Goal: Navigation & Orientation: Find specific page/section

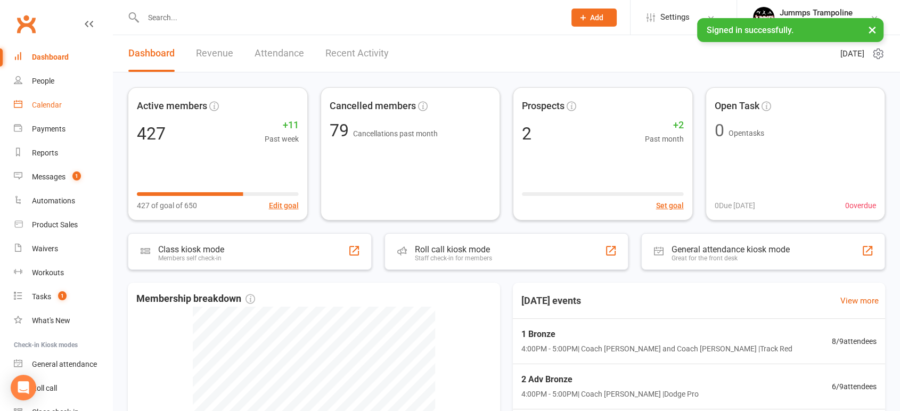
click at [40, 101] on div "Calendar" at bounding box center [47, 105] width 30 height 9
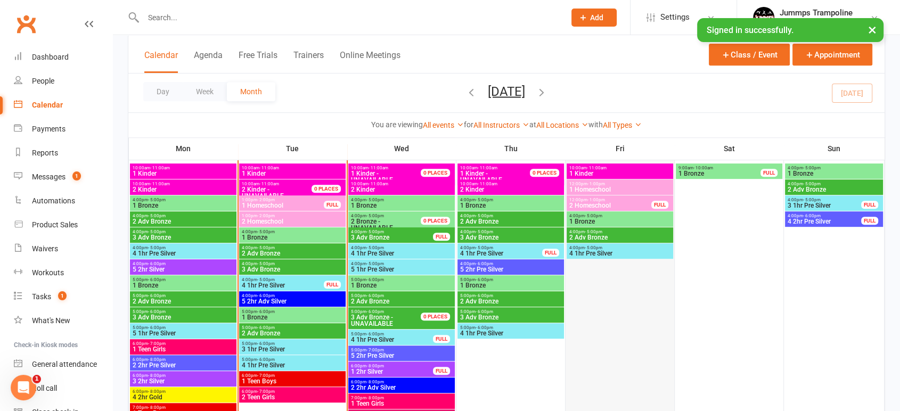
scroll to position [473, 0]
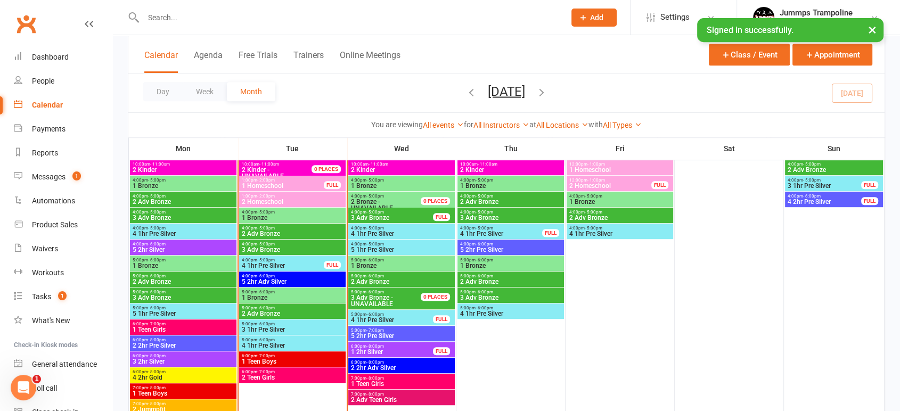
click at [276, 219] on span "1 Bronze" at bounding box center [292, 218] width 102 height 6
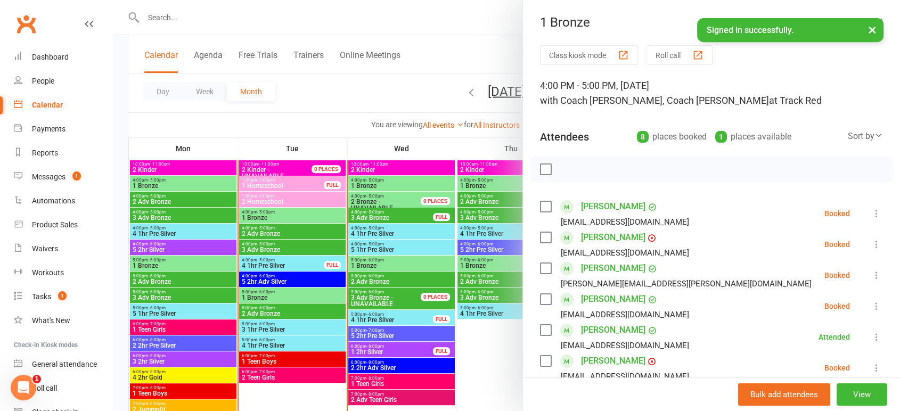
click at [285, 234] on div at bounding box center [506, 205] width 787 height 411
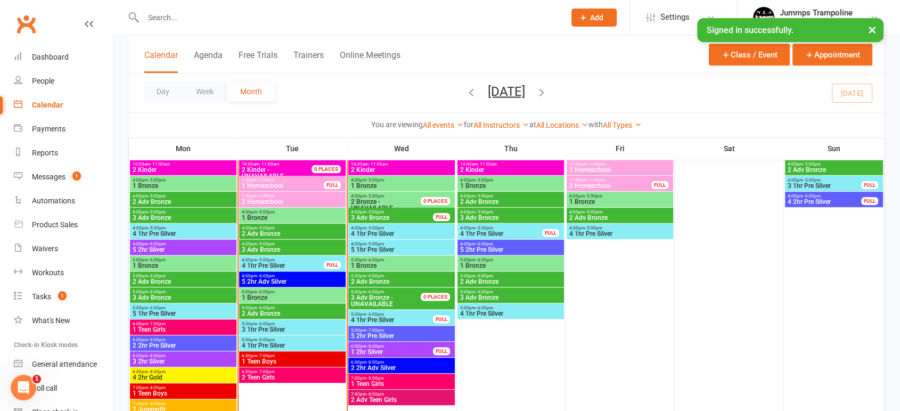
click at [276, 231] on span "2 Adv Bronze" at bounding box center [292, 234] width 102 height 6
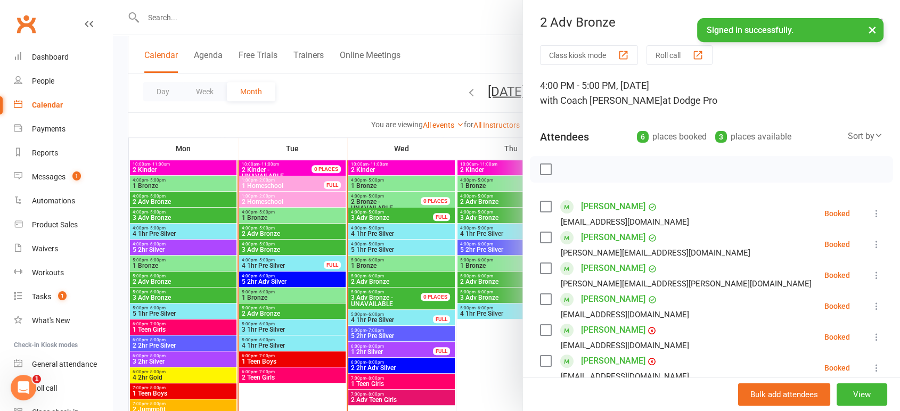
click at [276, 229] on div at bounding box center [506, 205] width 787 height 411
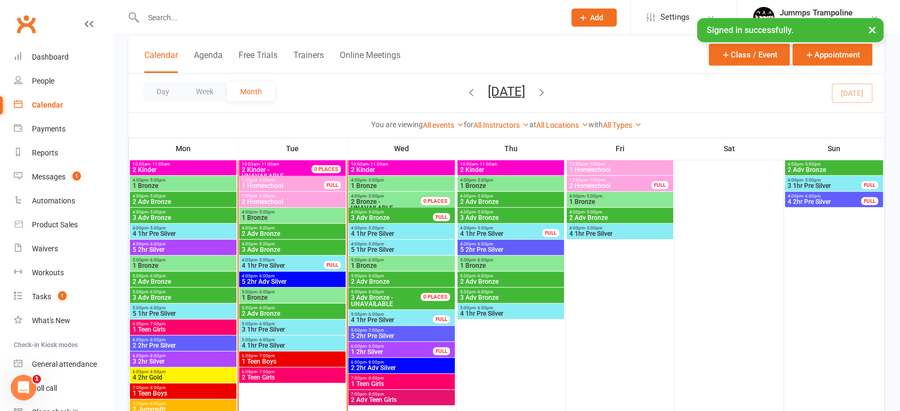
click at [278, 249] on span "3 Adv Bronze" at bounding box center [292, 250] width 102 height 6
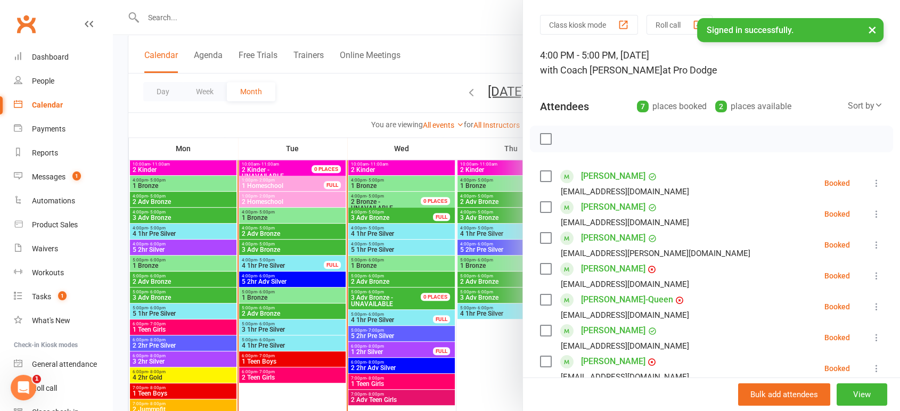
scroll to position [59, 0]
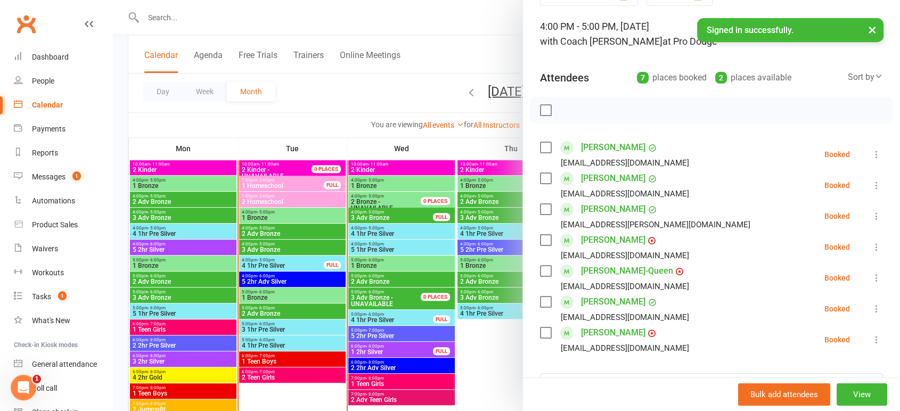
click at [300, 263] on div at bounding box center [506, 205] width 787 height 411
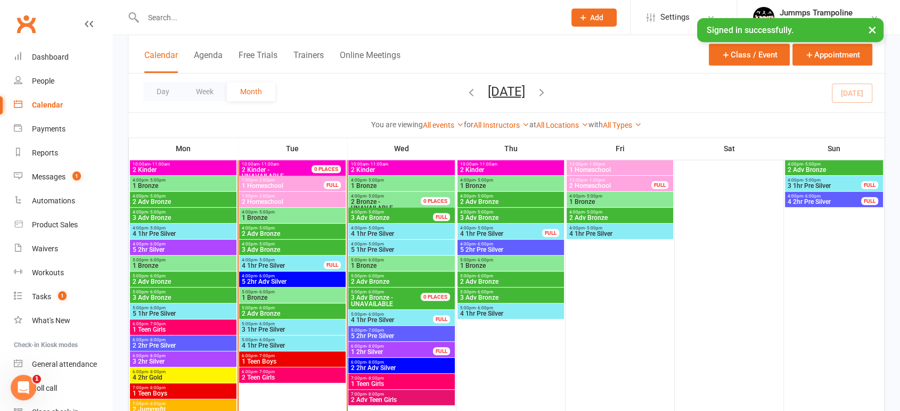
click at [287, 265] on span "4 1hr Pre Silver" at bounding box center [282, 266] width 83 height 6
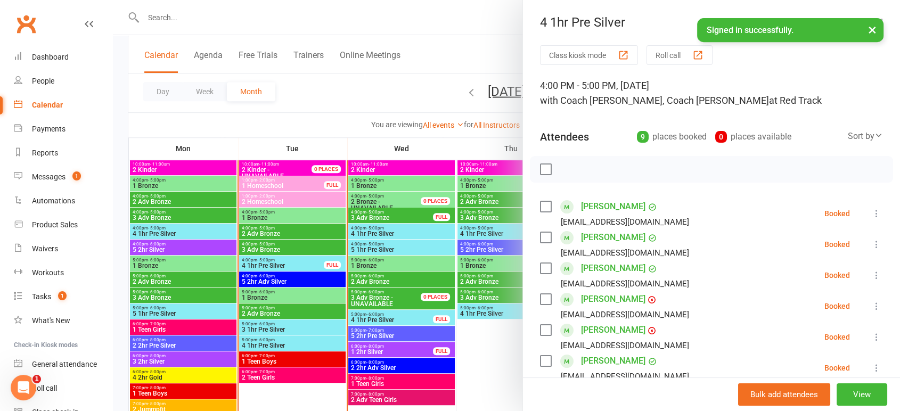
click at [285, 278] on div at bounding box center [506, 205] width 787 height 411
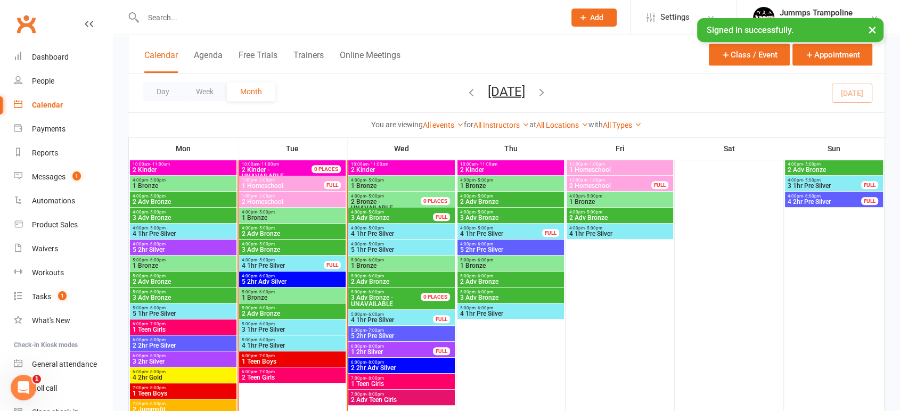
click at [280, 279] on span "5 2hr Adv Silver" at bounding box center [292, 282] width 102 height 6
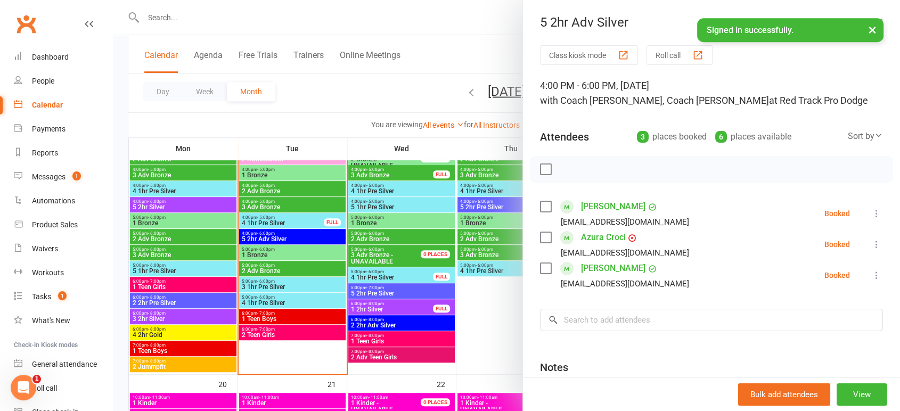
scroll to position [533, 0]
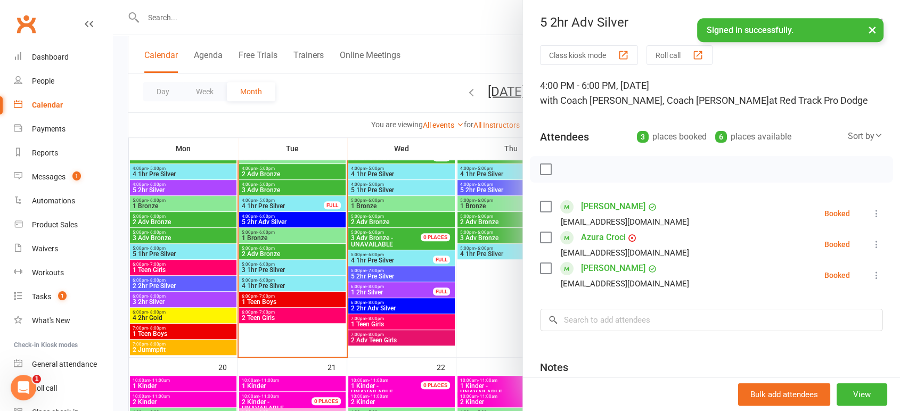
click at [272, 238] on div at bounding box center [506, 205] width 787 height 411
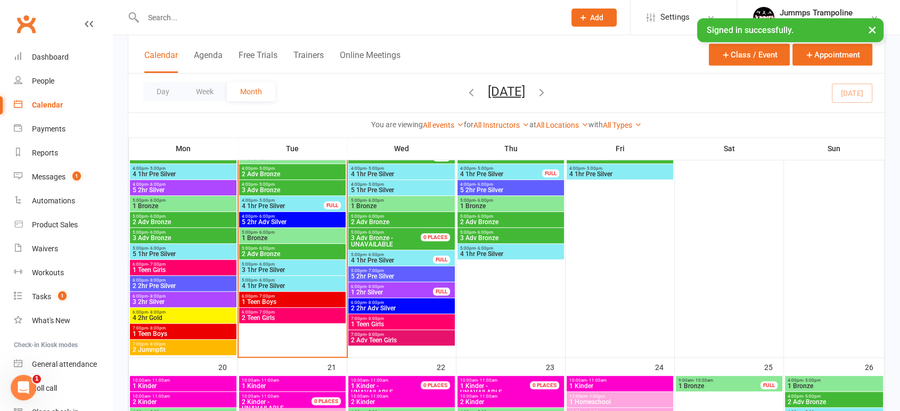
click at [259, 237] on span "1 Bronze" at bounding box center [292, 238] width 102 height 6
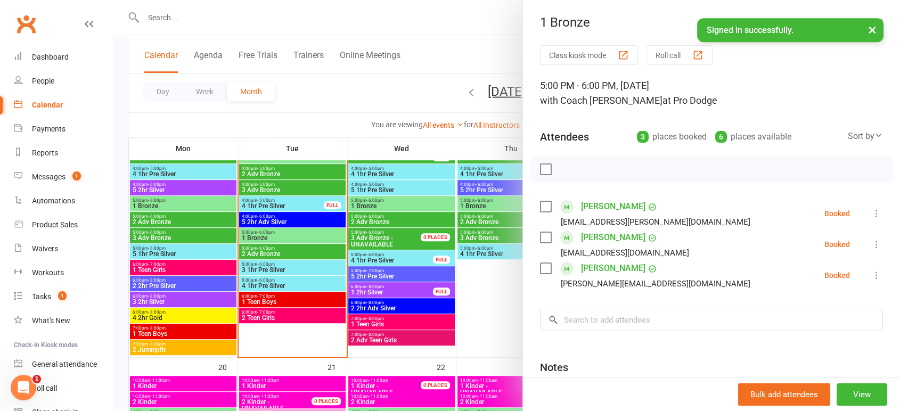
click at [277, 239] on div at bounding box center [506, 205] width 787 height 411
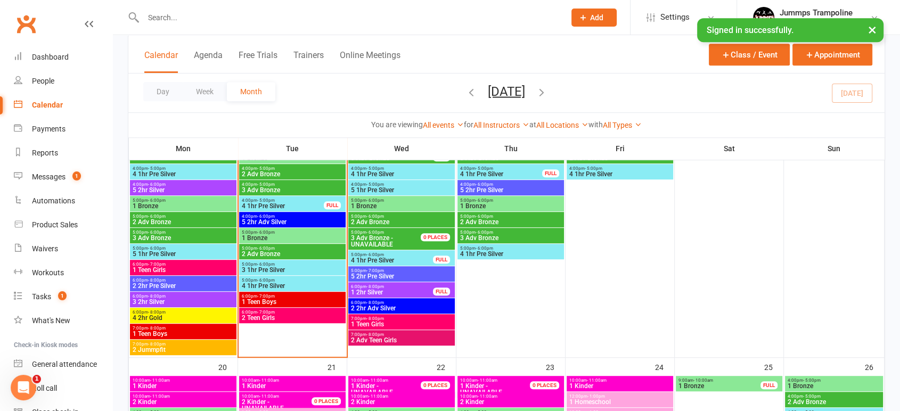
click at [274, 254] on span "2 Adv Bronze" at bounding box center [292, 254] width 102 height 6
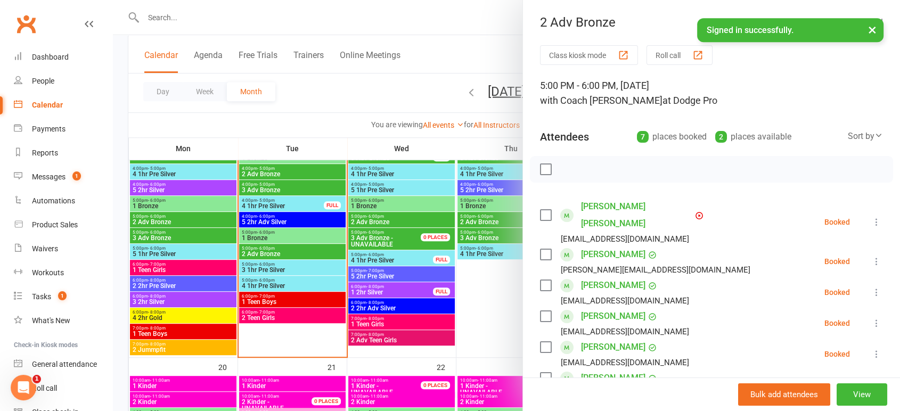
click at [274, 254] on div at bounding box center [506, 205] width 787 height 411
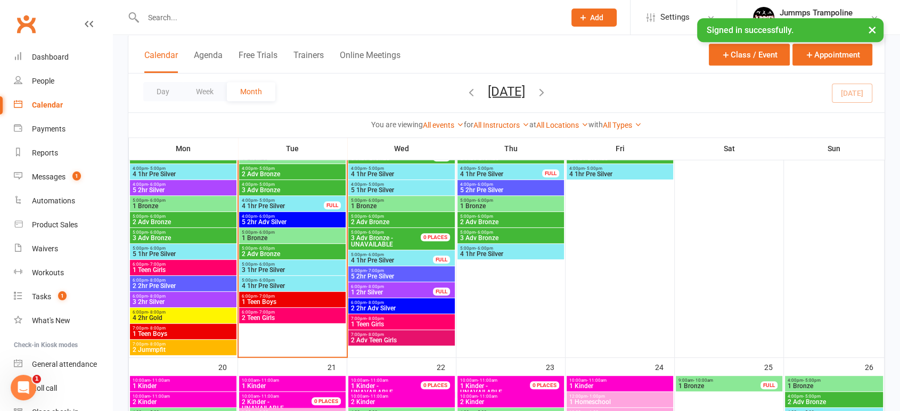
click at [273, 267] on span "3 1hr Pre Silver" at bounding box center [292, 270] width 102 height 6
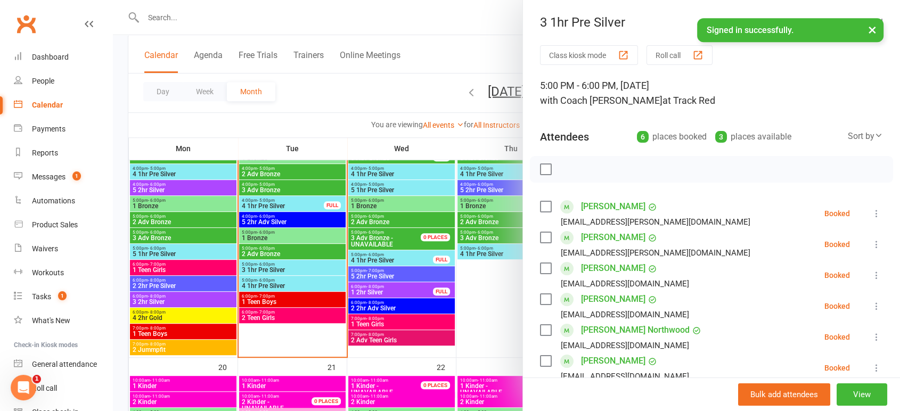
click at [273, 267] on div at bounding box center [506, 205] width 787 height 411
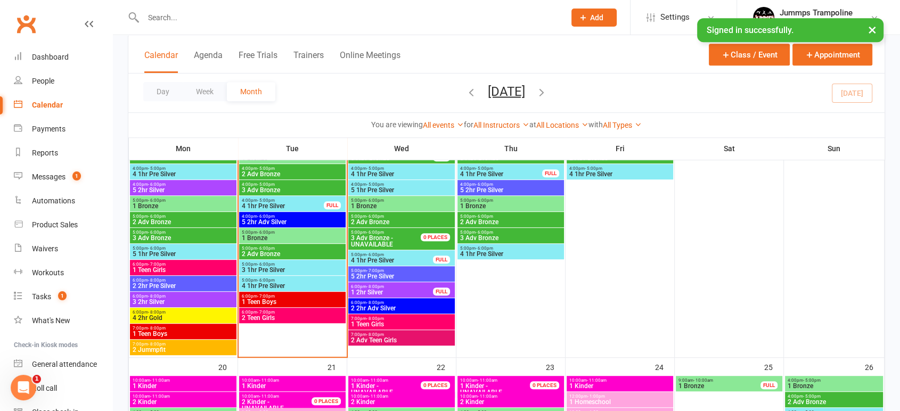
click at [275, 280] on span "5:00pm - 6:00pm" at bounding box center [292, 280] width 102 height 5
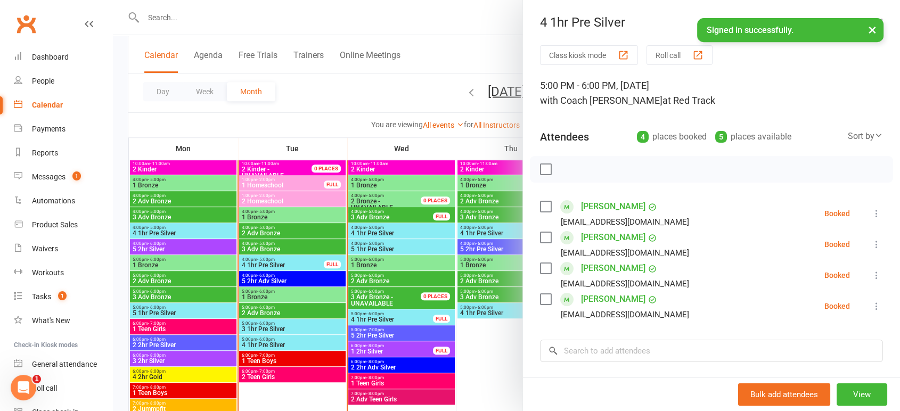
scroll to position [473, 0]
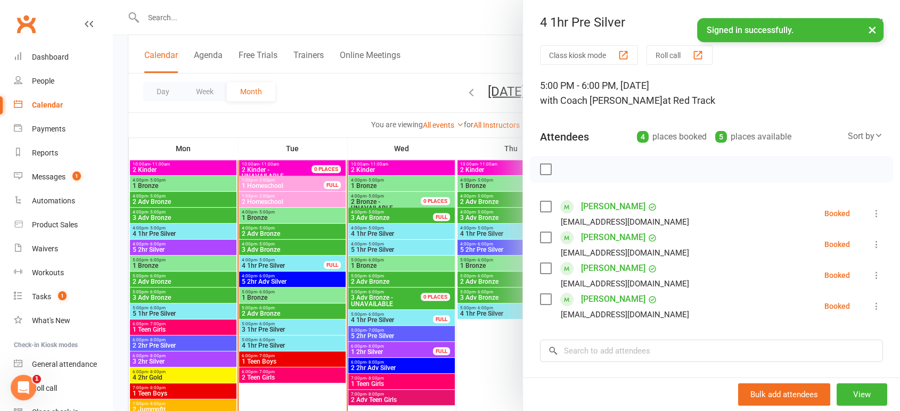
click at [282, 281] on div at bounding box center [506, 205] width 787 height 411
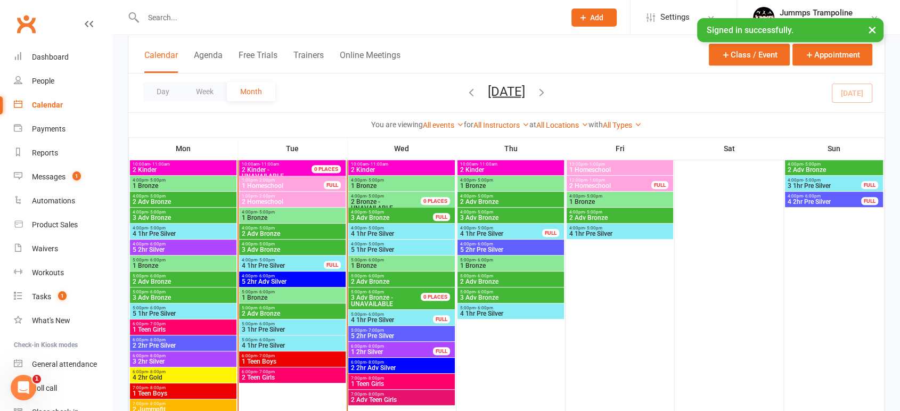
click at [273, 279] on span "5 2hr Adv Silver" at bounding box center [292, 282] width 102 height 6
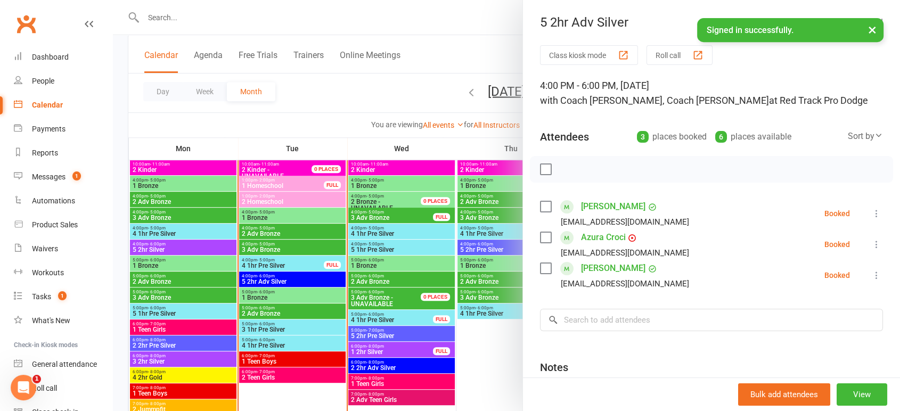
click at [273, 279] on div at bounding box center [506, 205] width 787 height 411
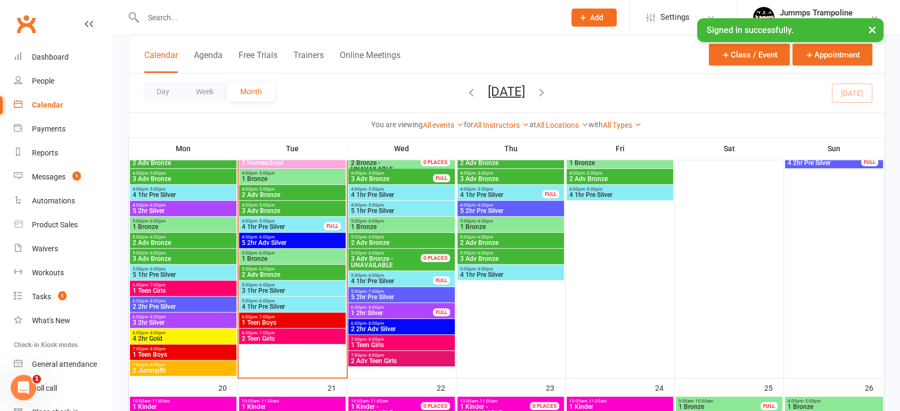
scroll to position [533, 0]
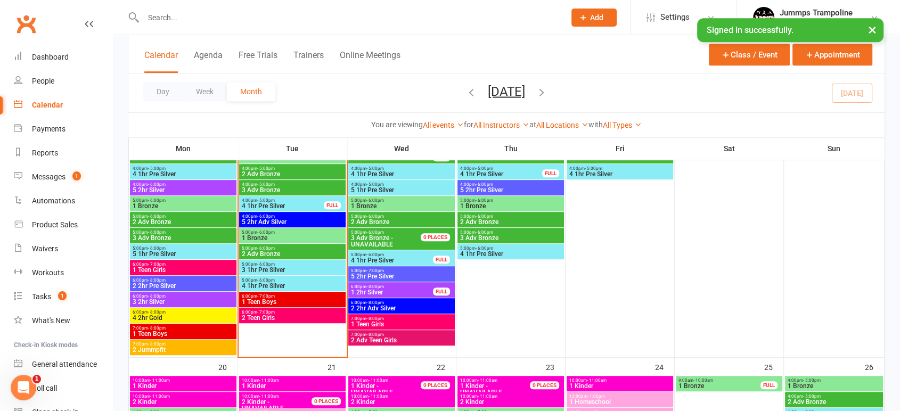
click at [272, 295] on span "- 7:00pm" at bounding box center [266, 296] width 18 height 5
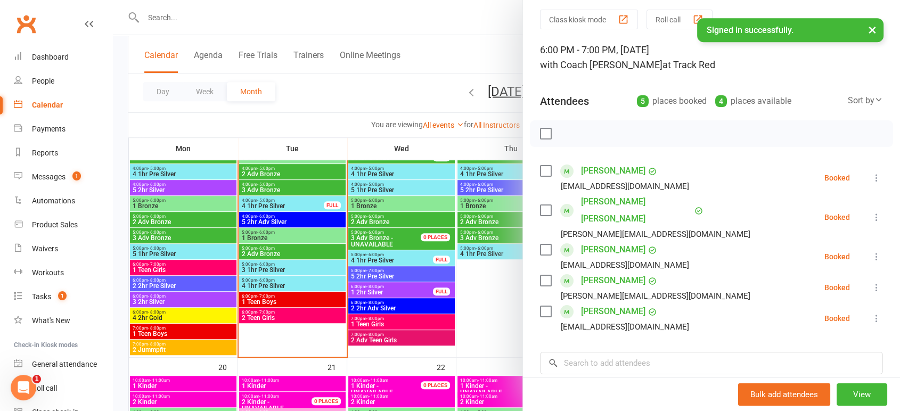
scroll to position [0, 0]
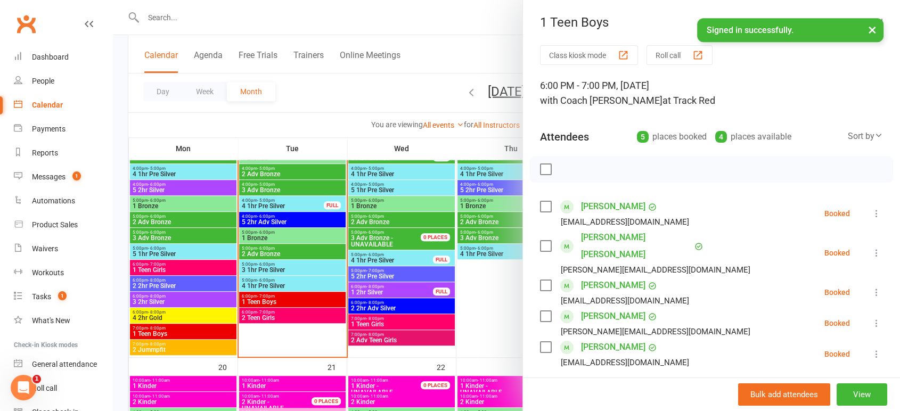
click at [273, 224] on div at bounding box center [506, 205] width 787 height 411
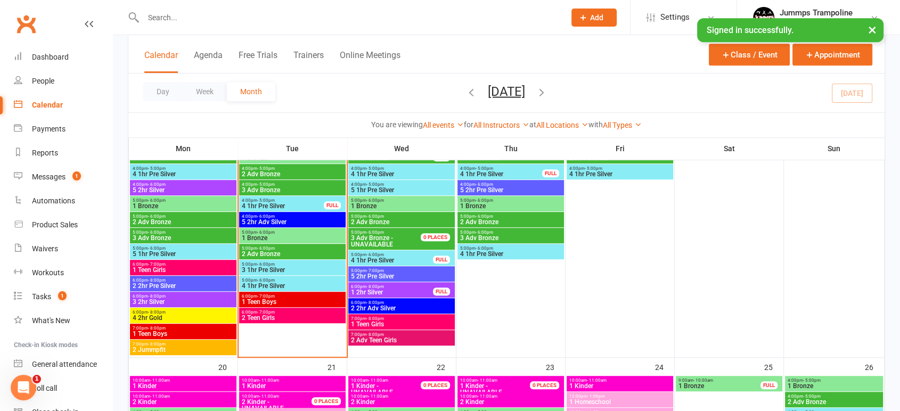
click at [275, 219] on span "5 2hr Adv Silver" at bounding box center [292, 222] width 102 height 6
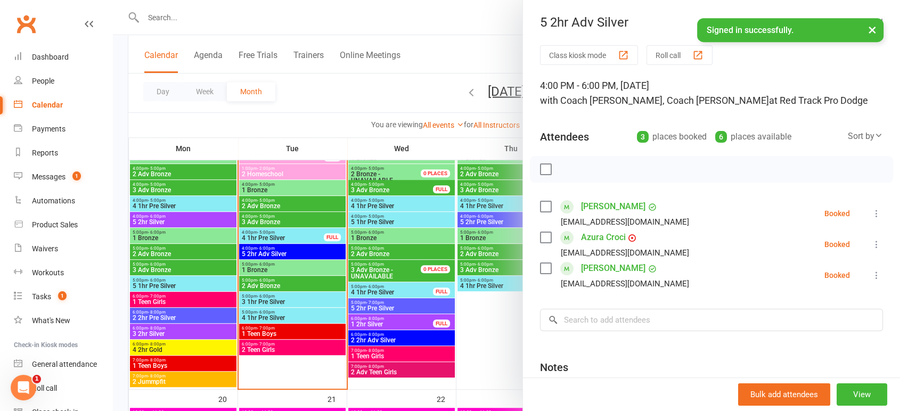
scroll to position [473, 0]
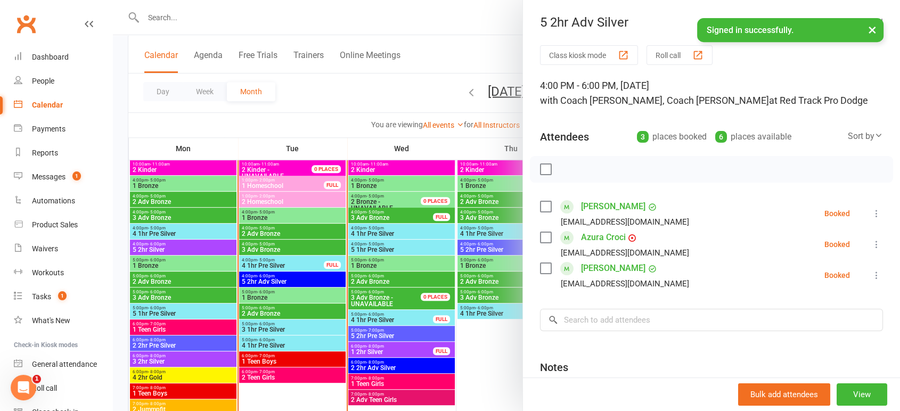
click at [266, 247] on div at bounding box center [506, 205] width 787 height 411
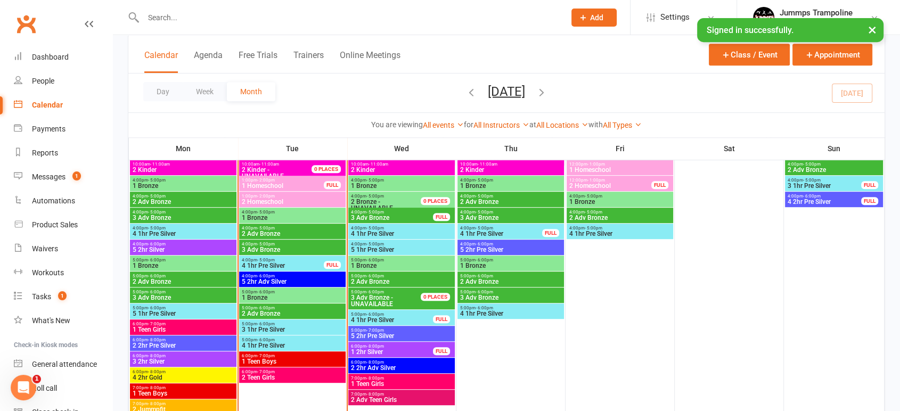
click at [271, 249] on span "3 Adv Bronze" at bounding box center [292, 250] width 102 height 6
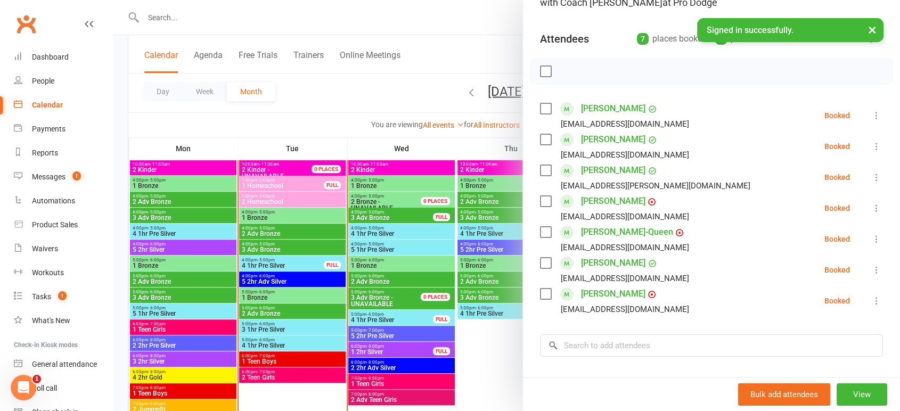
scroll to position [118, 0]
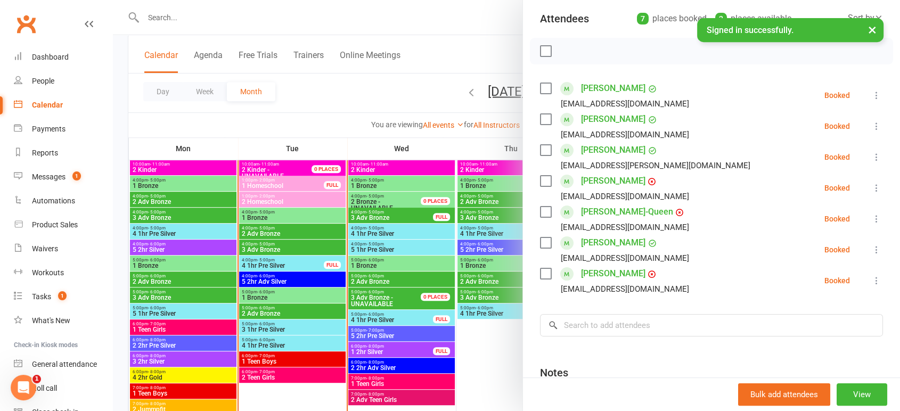
click at [308, 112] on div at bounding box center [506, 205] width 787 height 411
